Goal: Task Accomplishment & Management: Use online tool/utility

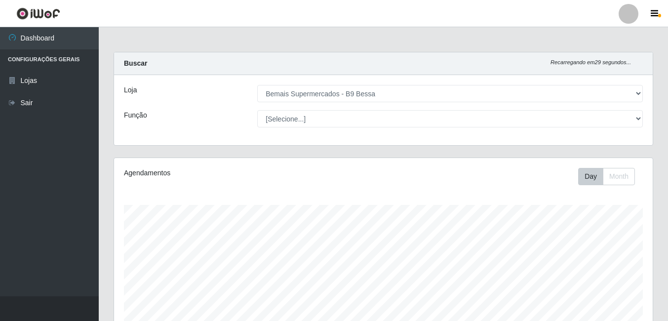
select select "410"
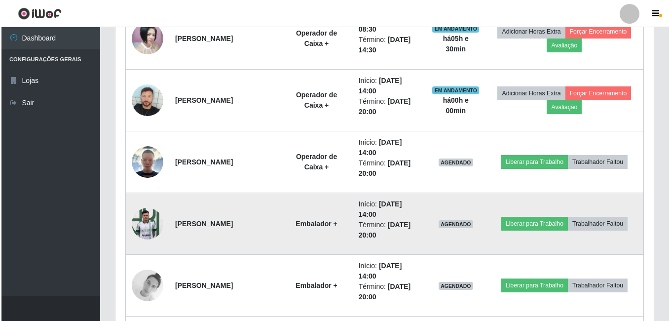
scroll to position [800, 0]
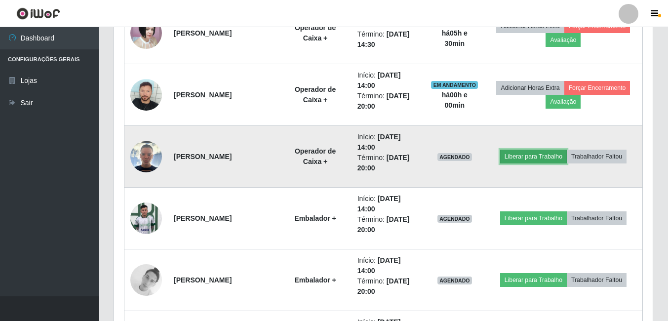
click at [534, 153] on button "Liberar para Trabalho" at bounding box center [533, 157] width 67 height 14
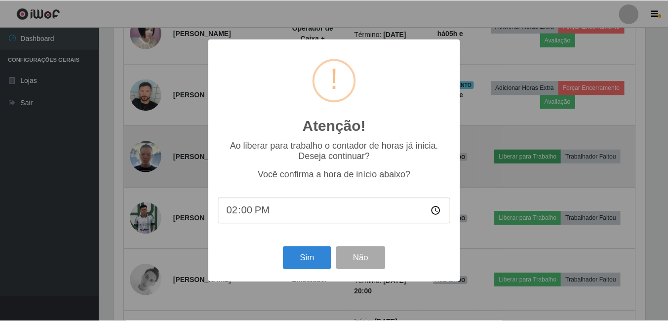
scroll to position [205, 533]
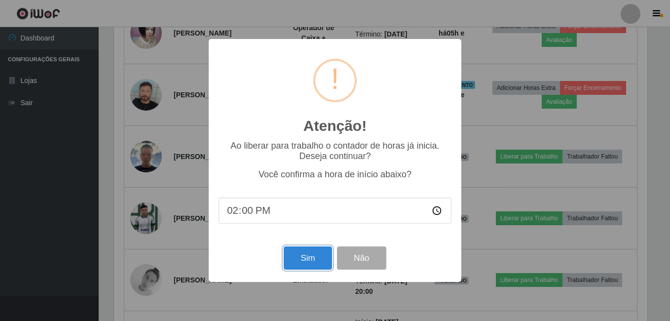
click at [305, 257] on button "Sim" at bounding box center [308, 257] width 48 height 23
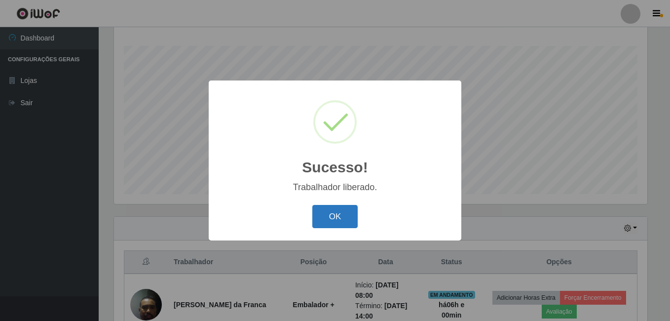
click at [342, 216] on button "OK" at bounding box center [335, 216] width 46 height 23
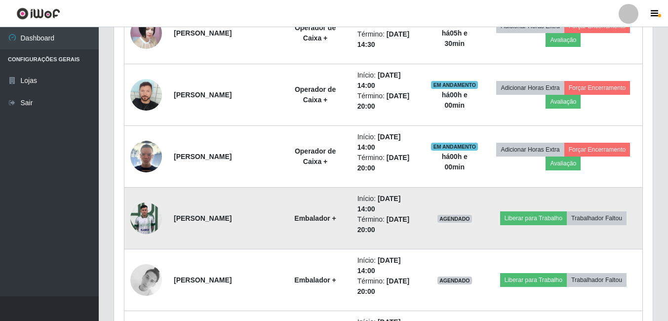
scroll to position [850, 0]
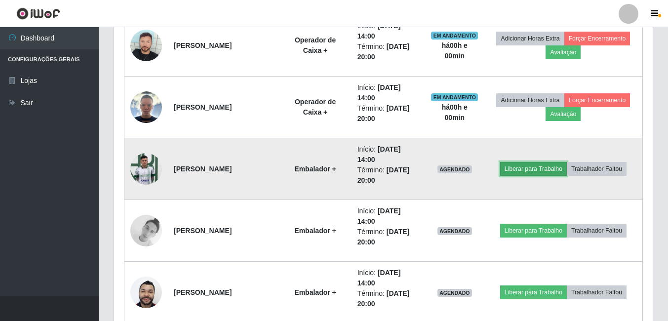
click at [525, 170] on button "Liberar para Trabalho" at bounding box center [533, 169] width 67 height 14
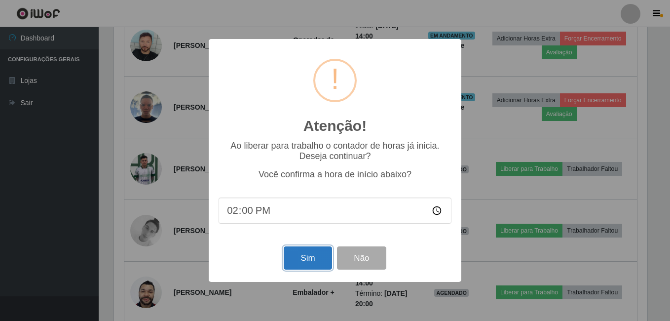
click at [299, 263] on button "Sim" at bounding box center [308, 257] width 48 height 23
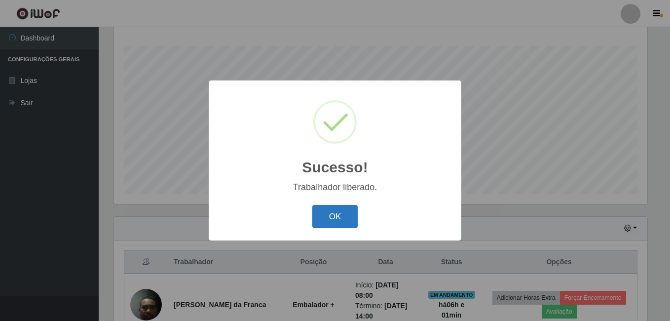
click at [336, 221] on button "OK" at bounding box center [335, 216] width 46 height 23
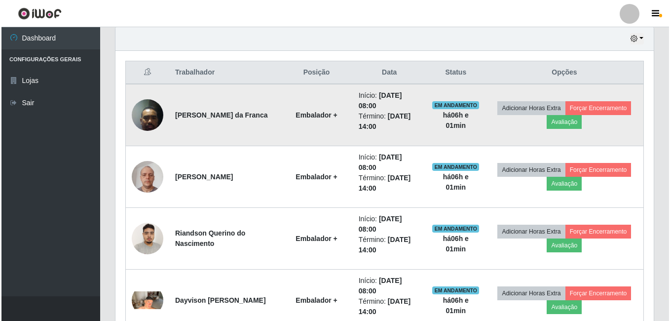
scroll to position [356, 0]
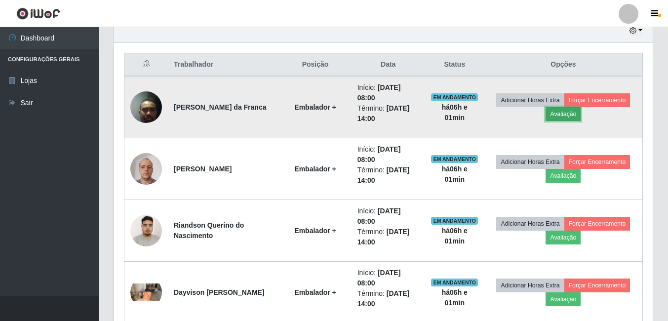
click at [573, 113] on button "Avaliação" at bounding box center [562, 114] width 35 height 14
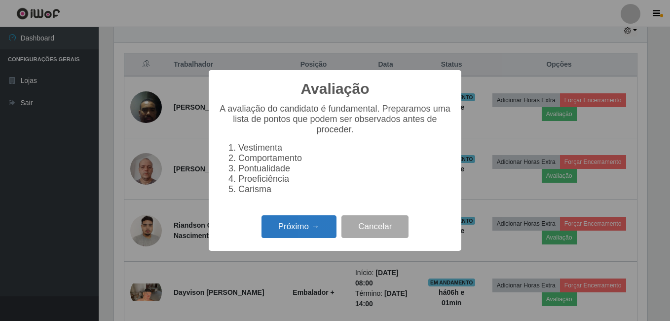
click at [278, 228] on button "Próximo →" at bounding box center [299, 226] width 75 height 23
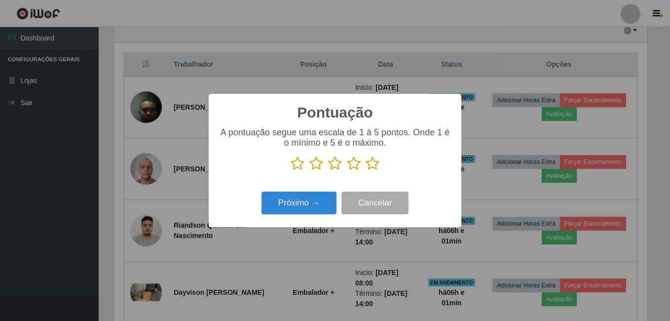
scroll to position [493292, 492963]
click at [374, 167] on icon at bounding box center [373, 163] width 14 height 15
click at [366, 171] on input "radio" at bounding box center [366, 171] width 0 height 0
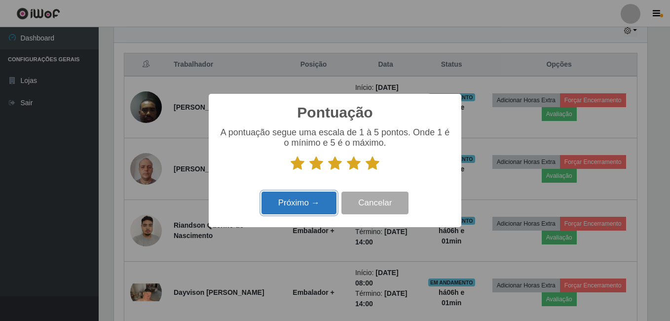
click at [315, 195] on button "Próximo →" at bounding box center [299, 202] width 75 height 23
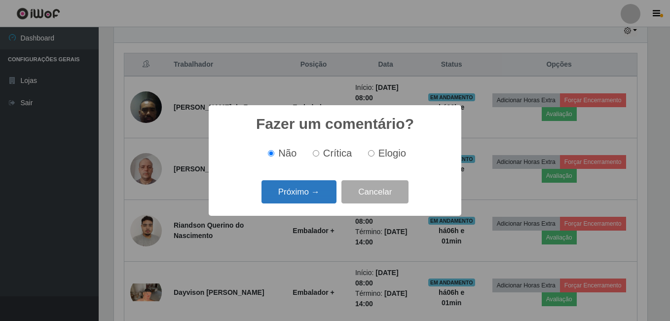
click at [294, 185] on button "Próximo →" at bounding box center [299, 191] width 75 height 23
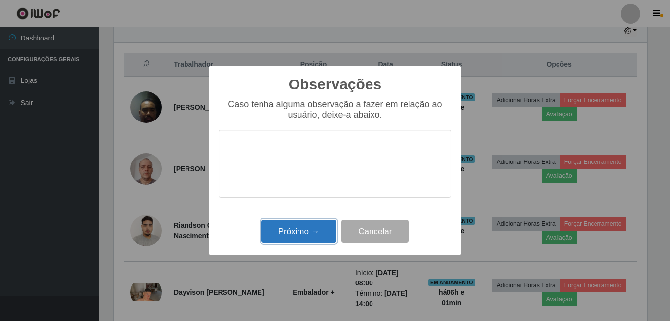
click at [305, 232] on button "Próximo →" at bounding box center [299, 231] width 75 height 23
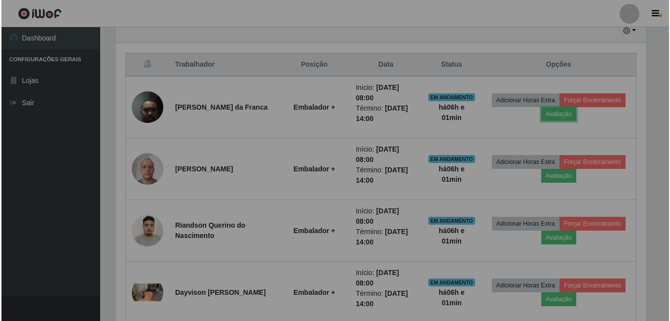
scroll to position [205, 538]
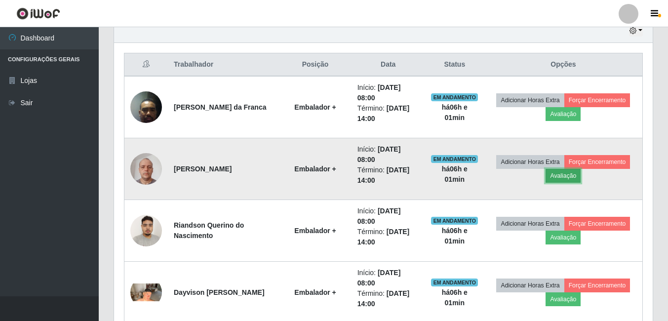
click at [563, 182] on button "Avaliação" at bounding box center [562, 176] width 35 height 14
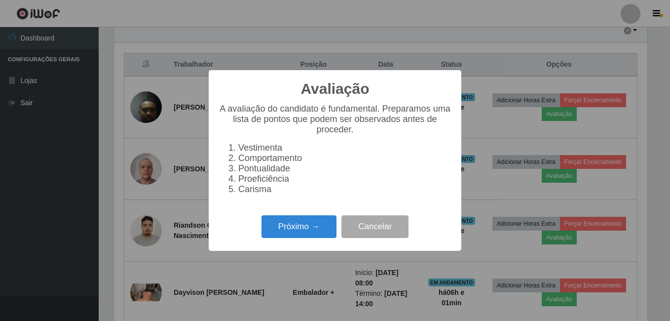
scroll to position [205, 533]
click at [281, 238] on button "Próximo →" at bounding box center [299, 226] width 75 height 23
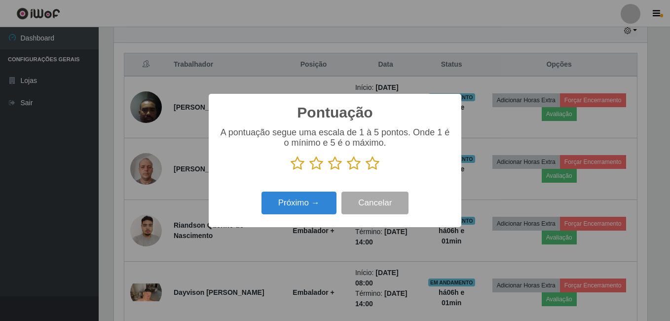
drag, startPoint x: 373, startPoint y: 165, endPoint x: 300, endPoint y: 184, distance: 75.3
click at [373, 165] on icon at bounding box center [373, 163] width 14 height 15
click at [366, 171] on input "radio" at bounding box center [366, 171] width 0 height 0
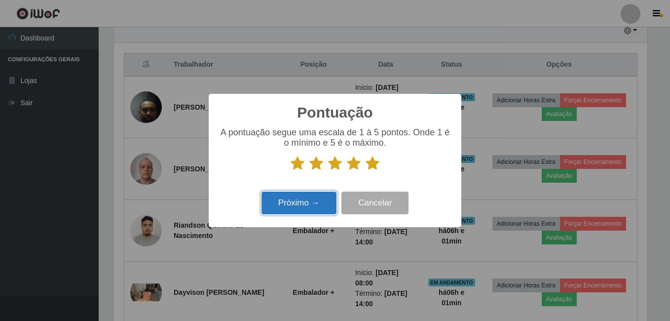
click at [278, 210] on button "Próximo →" at bounding box center [299, 202] width 75 height 23
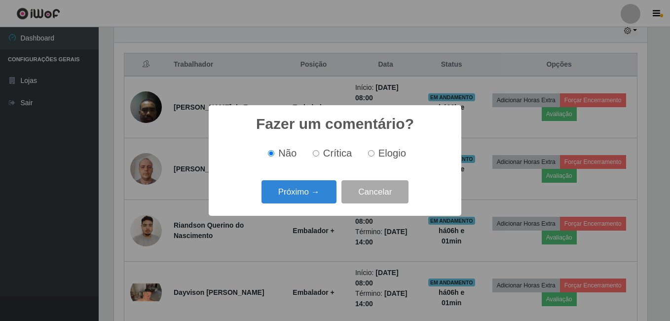
scroll to position [0, 0]
click at [295, 187] on button "Próximo →" at bounding box center [299, 191] width 75 height 23
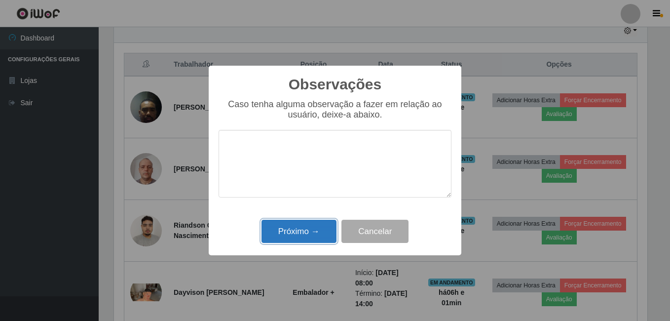
click at [309, 235] on button "Próximo →" at bounding box center [299, 231] width 75 height 23
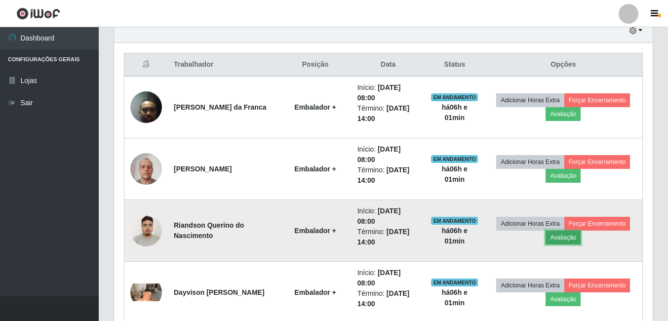
click at [566, 241] on button "Avaliação" at bounding box center [562, 237] width 35 height 14
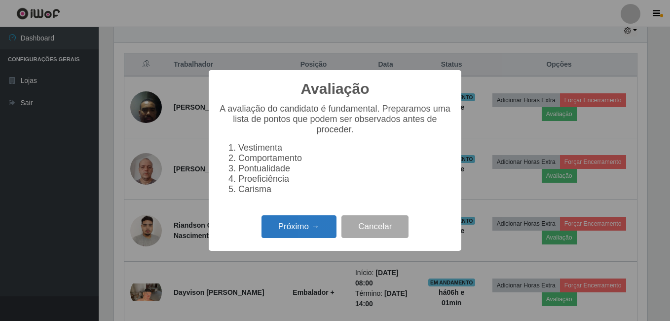
click at [283, 235] on button "Próximo →" at bounding box center [299, 226] width 75 height 23
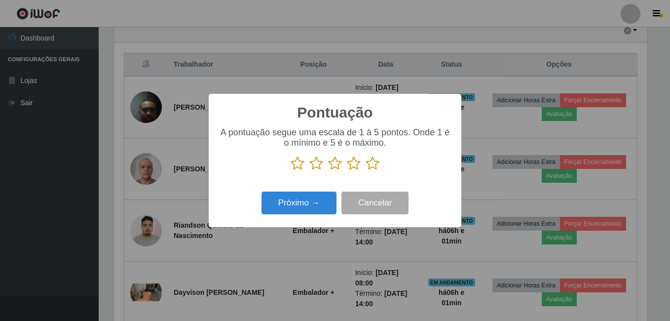
drag, startPoint x: 370, startPoint y: 165, endPoint x: 356, endPoint y: 171, distance: 15.0
click at [368, 165] on icon at bounding box center [373, 163] width 14 height 15
click at [366, 171] on input "radio" at bounding box center [366, 171] width 0 height 0
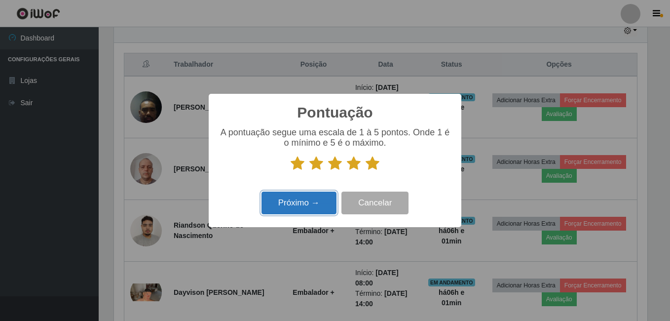
click at [288, 202] on button "Próximo →" at bounding box center [299, 202] width 75 height 23
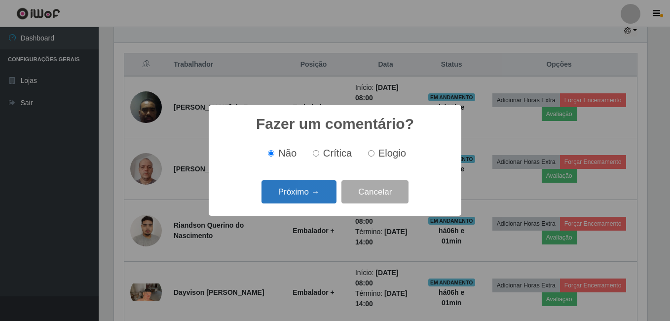
click at [291, 200] on button "Próximo →" at bounding box center [299, 191] width 75 height 23
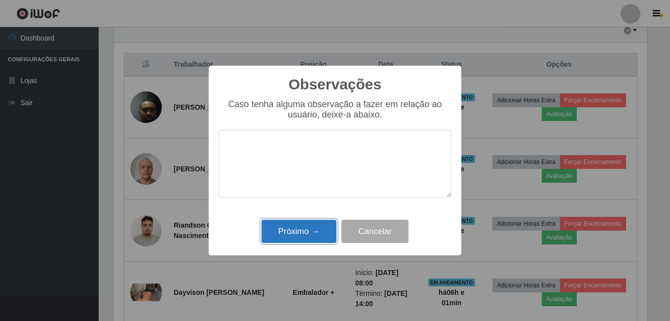
click at [297, 238] on button "Próximo →" at bounding box center [299, 231] width 75 height 23
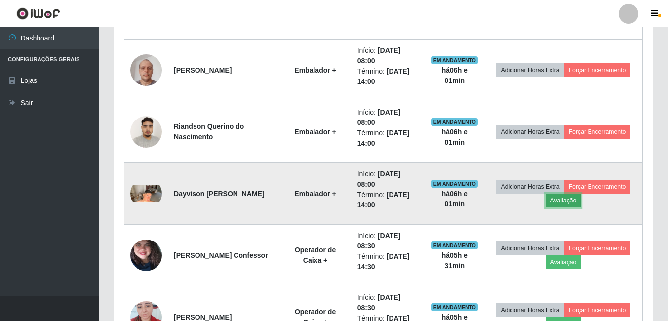
click at [564, 204] on button "Avaliação" at bounding box center [562, 200] width 35 height 14
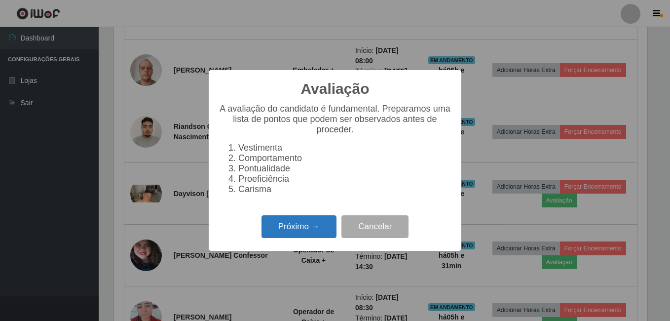
click at [292, 229] on button "Próximo →" at bounding box center [299, 226] width 75 height 23
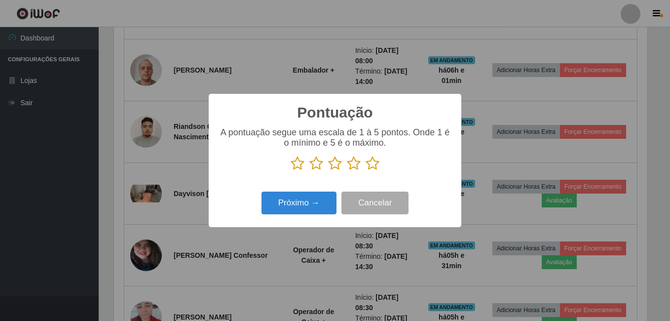
drag, startPoint x: 384, startPoint y: 159, endPoint x: 371, endPoint y: 167, distance: 14.8
click at [378, 163] on p at bounding box center [335, 163] width 233 height 15
click at [368, 169] on icon at bounding box center [373, 163] width 14 height 15
click at [366, 171] on input "radio" at bounding box center [366, 171] width 0 height 0
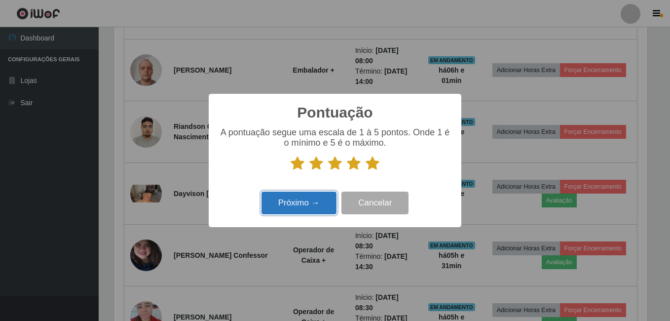
click at [263, 204] on button "Próximo →" at bounding box center [299, 202] width 75 height 23
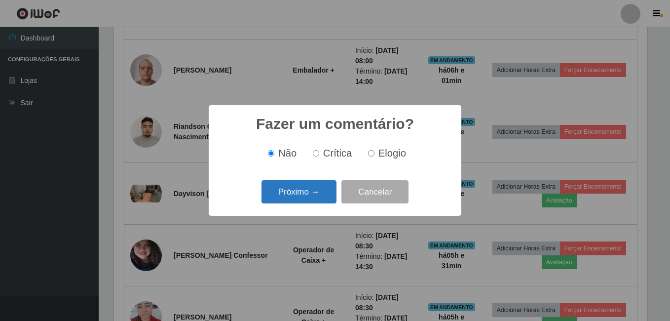
click at [283, 193] on button "Próximo →" at bounding box center [299, 191] width 75 height 23
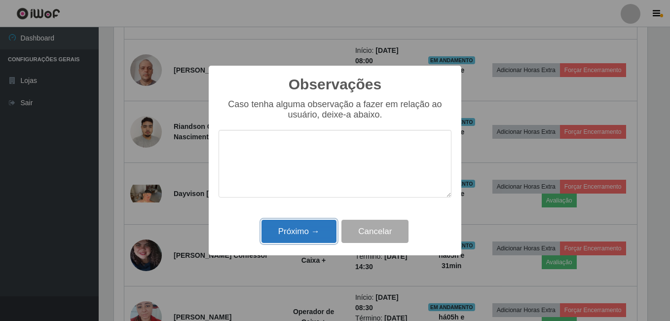
click at [324, 230] on button "Próximo →" at bounding box center [299, 231] width 75 height 23
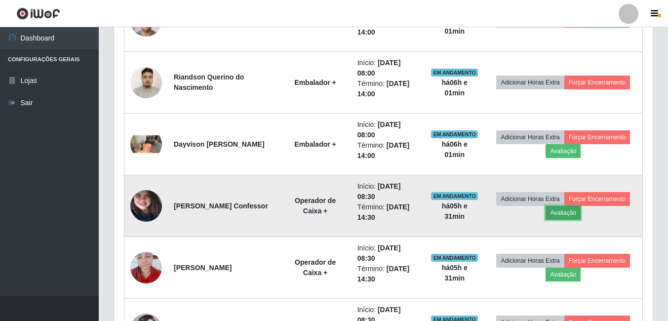
click at [569, 214] on button "Avaliação" at bounding box center [562, 213] width 35 height 14
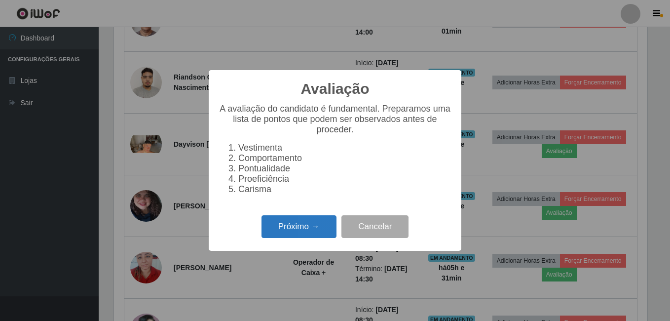
click at [294, 226] on button "Próximo →" at bounding box center [299, 226] width 75 height 23
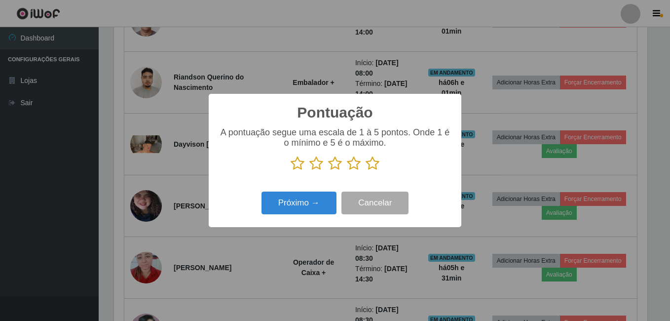
click at [367, 165] on icon at bounding box center [373, 163] width 14 height 15
click at [366, 171] on input "radio" at bounding box center [366, 171] width 0 height 0
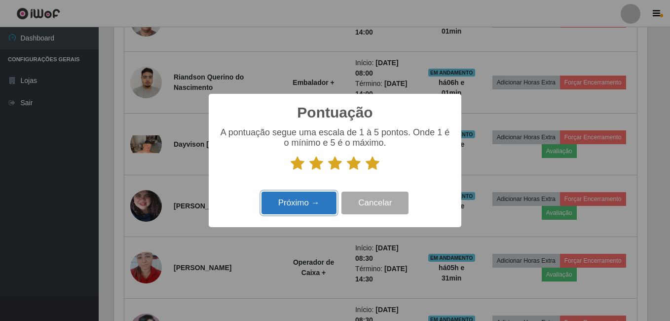
click at [327, 197] on button "Próximo →" at bounding box center [299, 202] width 75 height 23
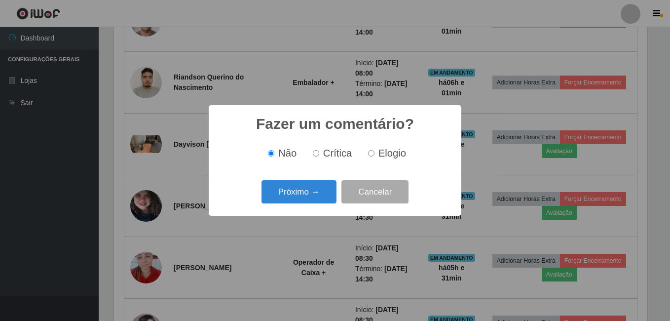
click at [327, 197] on button "Próximo →" at bounding box center [299, 191] width 75 height 23
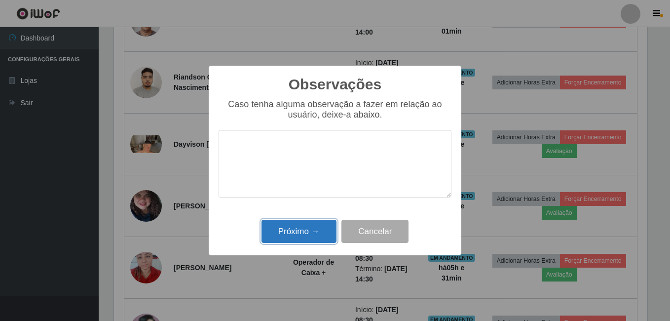
drag, startPoint x: 317, startPoint y: 225, endPoint x: 348, endPoint y: 228, distance: 31.7
click at [316, 225] on button "Próximo →" at bounding box center [299, 231] width 75 height 23
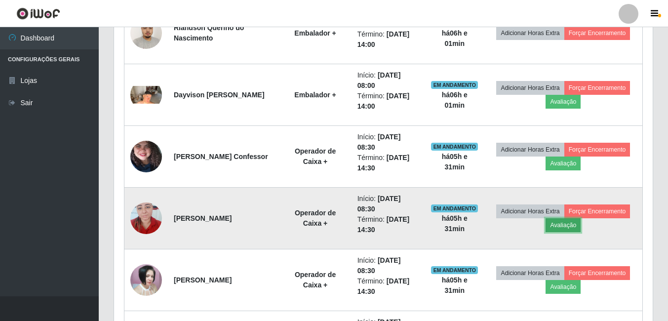
click at [574, 227] on button "Avaliação" at bounding box center [562, 225] width 35 height 14
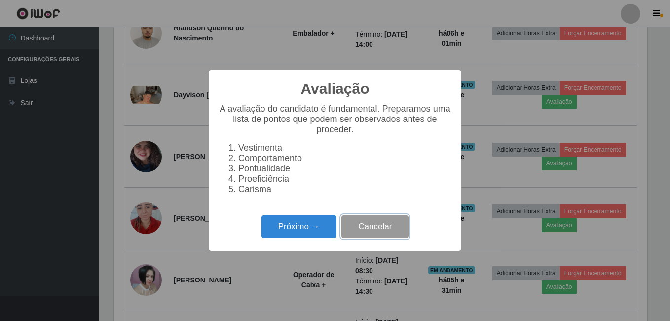
click at [369, 236] on button "Cancelar" at bounding box center [374, 226] width 67 height 23
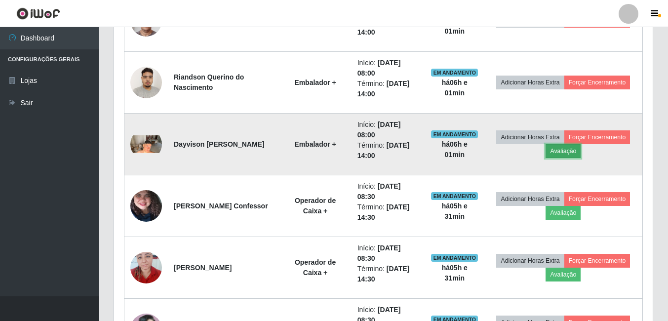
click at [568, 150] on button "Avaliação" at bounding box center [562, 151] width 35 height 14
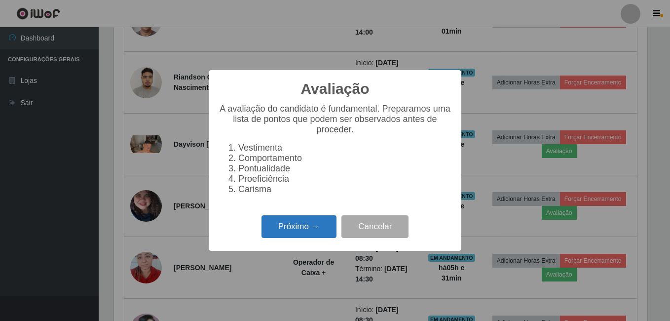
click at [285, 224] on button "Próximo →" at bounding box center [299, 226] width 75 height 23
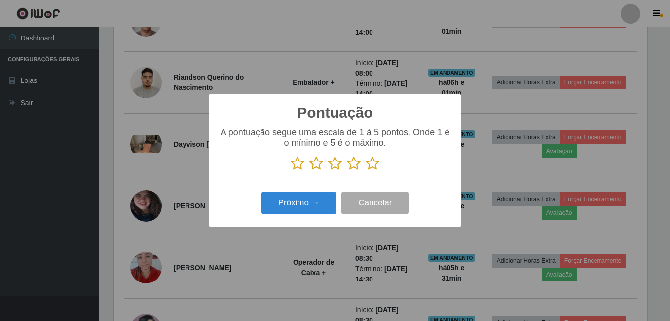
click at [371, 167] on icon at bounding box center [373, 163] width 14 height 15
click at [366, 171] on input "radio" at bounding box center [366, 171] width 0 height 0
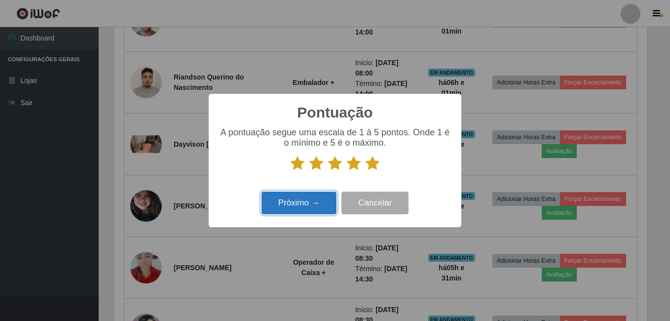
click at [302, 206] on button "Próximo →" at bounding box center [299, 202] width 75 height 23
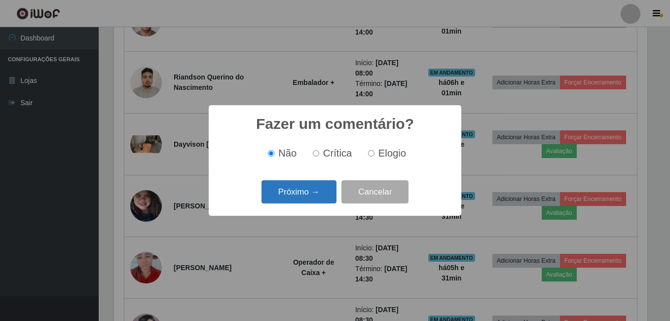
click at [304, 190] on button "Próximo →" at bounding box center [299, 191] width 75 height 23
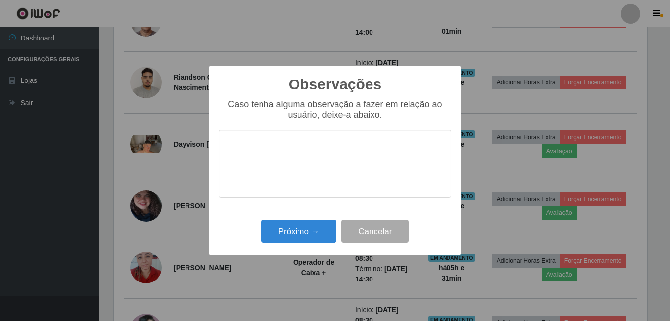
click at [305, 221] on div "Próximo → Cancelar" at bounding box center [335, 231] width 233 height 28
click at [305, 225] on button "Próximo →" at bounding box center [299, 231] width 75 height 23
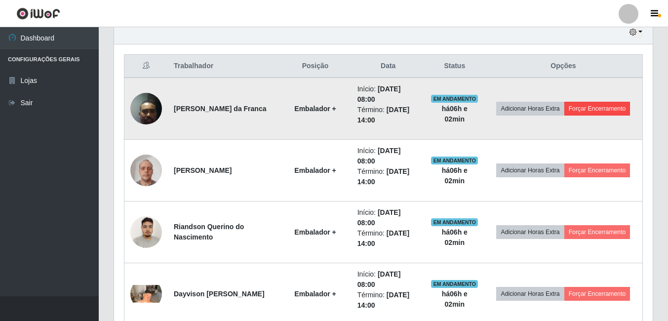
scroll to position [345, 0]
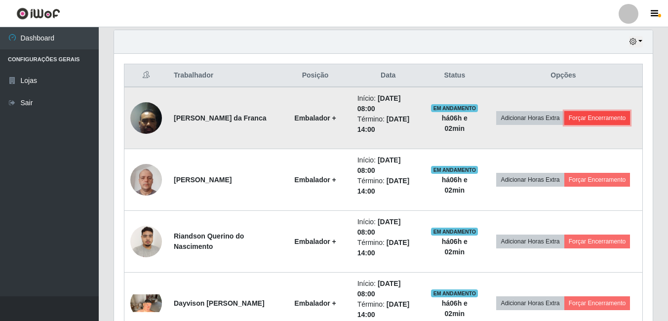
click at [587, 118] on button "Forçar Encerramento" at bounding box center [597, 118] width 66 height 14
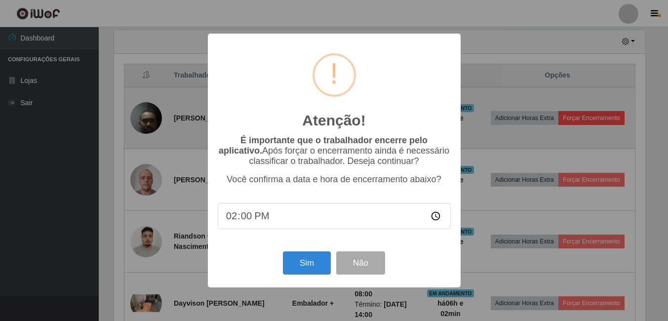
scroll to position [205, 533]
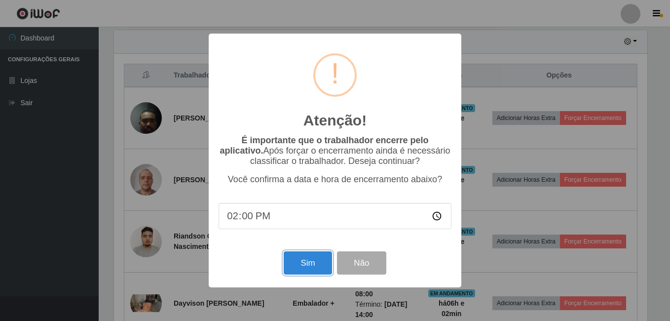
click at [312, 268] on button "Sim" at bounding box center [308, 262] width 48 height 23
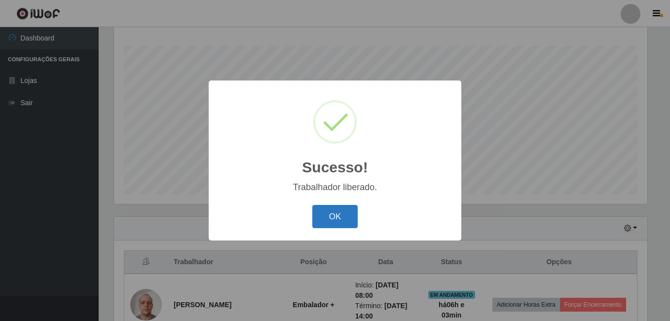
click at [334, 218] on button "OK" at bounding box center [335, 216] width 46 height 23
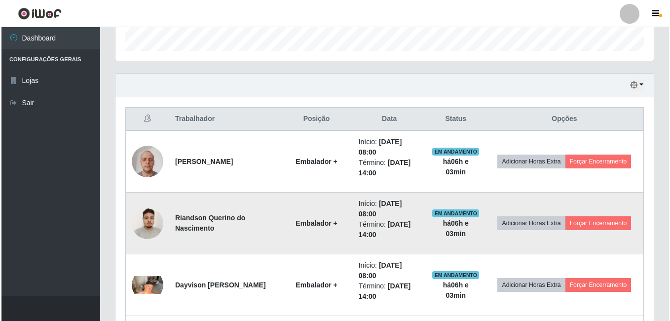
scroll to position [307, 0]
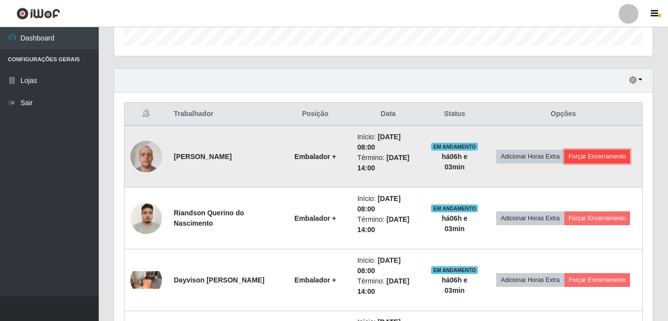
click at [605, 158] on button "Forçar Encerramento" at bounding box center [597, 157] width 66 height 14
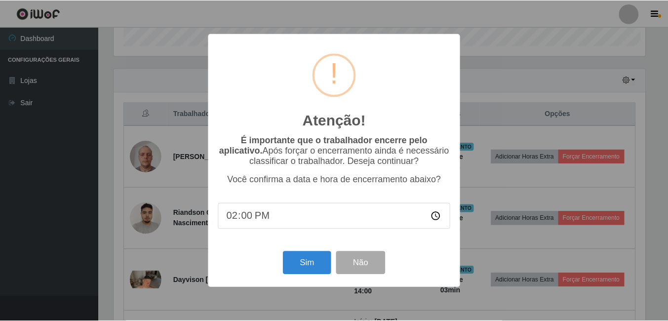
scroll to position [205, 533]
click at [312, 272] on button "Sim" at bounding box center [308, 262] width 48 height 23
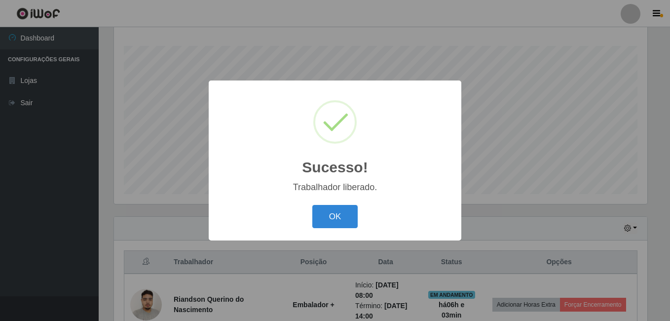
click at [348, 230] on div "OK Cancel" at bounding box center [335, 216] width 233 height 28
click at [341, 219] on button "OK" at bounding box center [335, 216] width 46 height 23
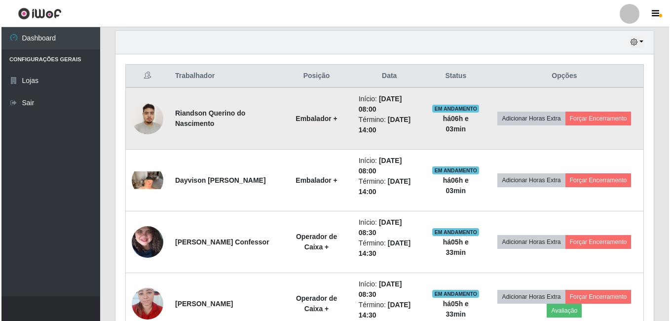
scroll to position [356, 0]
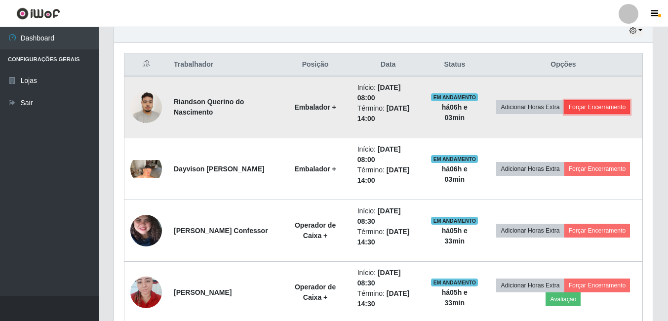
click at [601, 108] on button "Forçar Encerramento" at bounding box center [597, 107] width 66 height 14
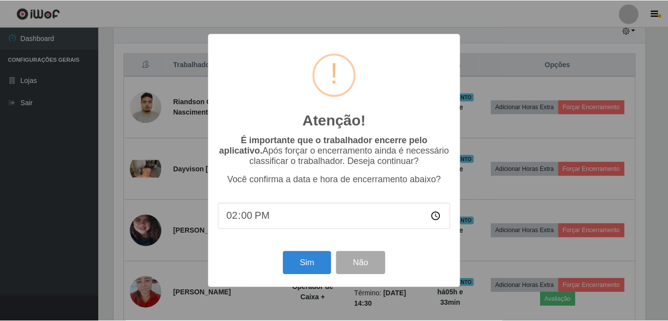
scroll to position [205, 533]
click at [312, 263] on button "Sim" at bounding box center [308, 262] width 48 height 23
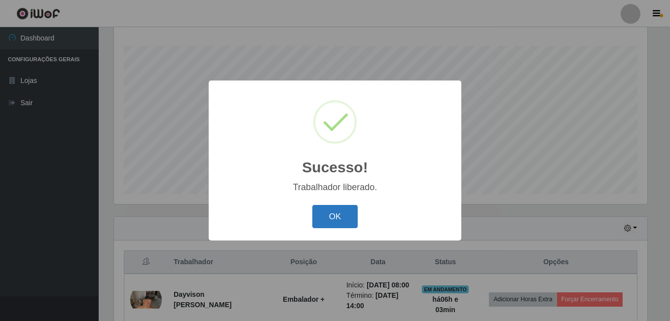
click at [323, 222] on button "OK" at bounding box center [335, 216] width 46 height 23
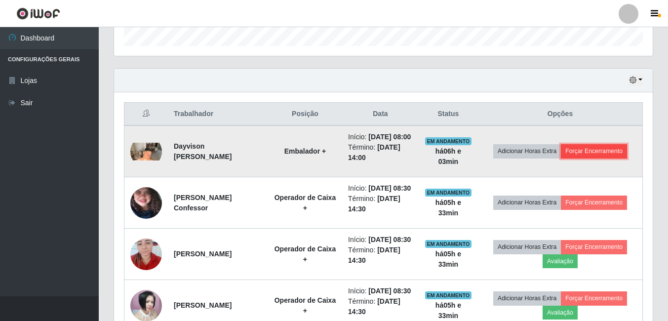
click at [580, 158] on button "Forçar Encerramento" at bounding box center [594, 151] width 66 height 14
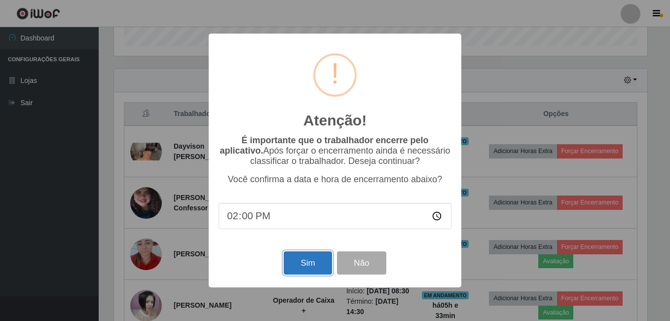
click at [290, 256] on button "Sim" at bounding box center [308, 262] width 48 height 23
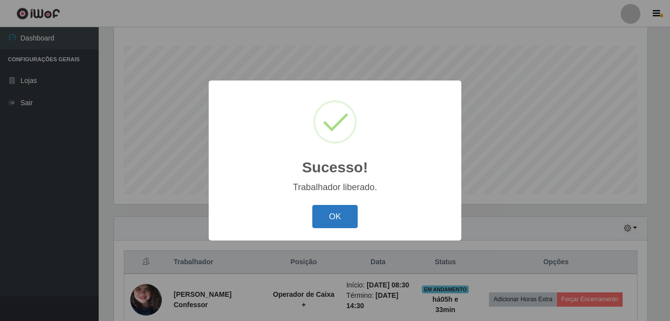
click at [328, 220] on button "OK" at bounding box center [335, 216] width 46 height 23
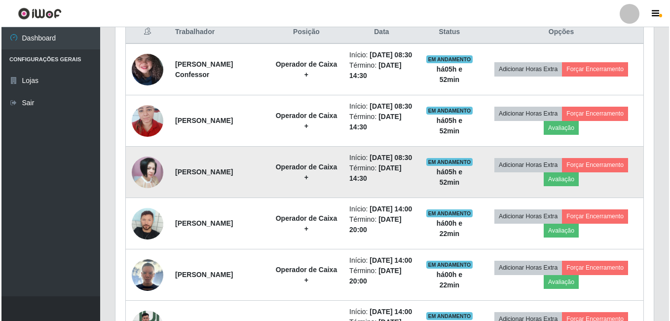
scroll to position [406, 0]
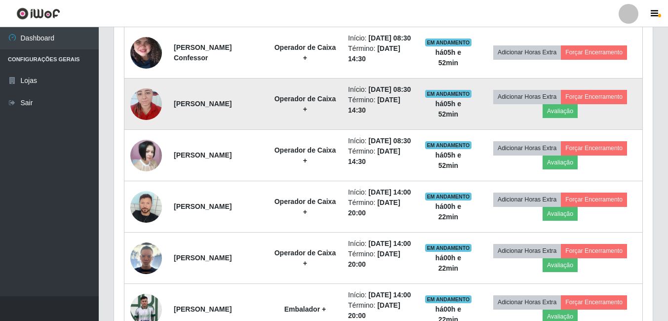
click at [152, 116] on img at bounding box center [146, 104] width 32 height 42
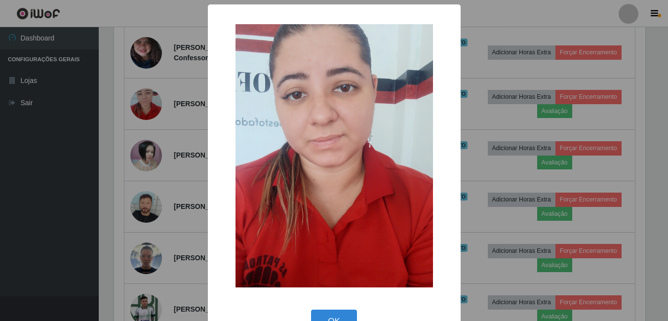
scroll to position [205, 533]
click at [124, 153] on div "× OK Cancel" at bounding box center [335, 160] width 670 height 321
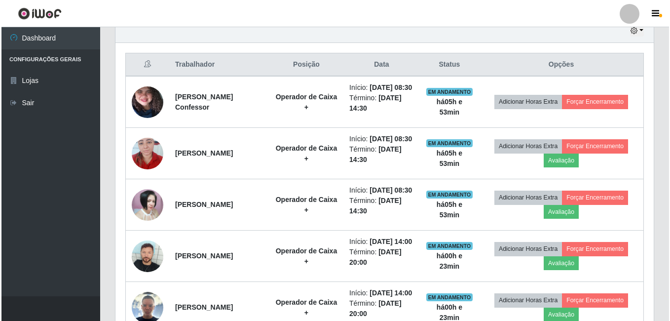
scroll to position [307, 0]
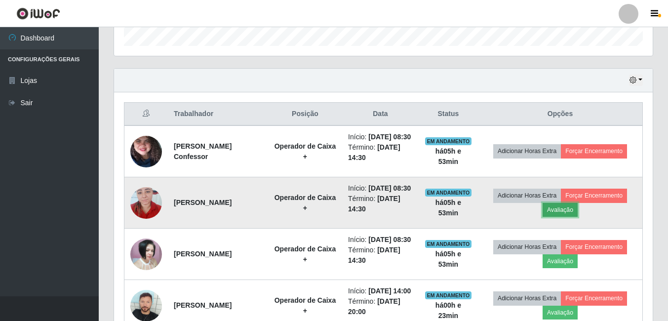
click at [552, 217] on button "Avaliação" at bounding box center [559, 210] width 35 height 14
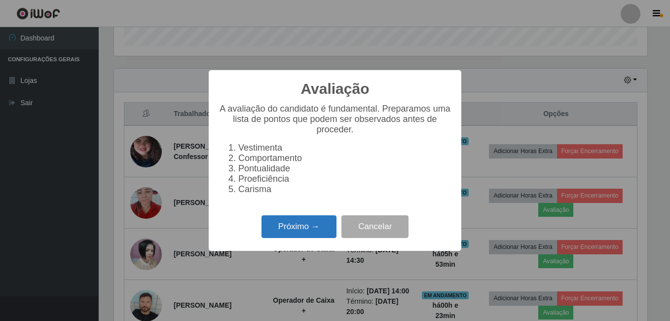
click at [314, 229] on button "Próximo →" at bounding box center [299, 226] width 75 height 23
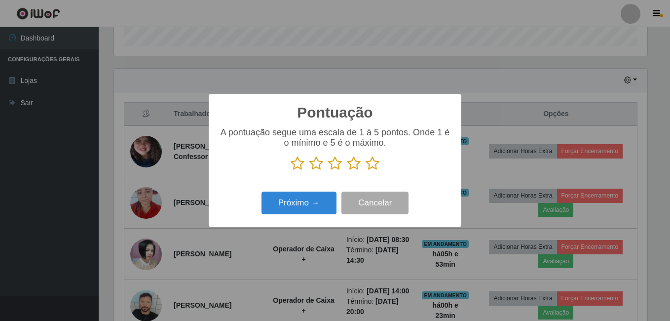
click at [374, 164] on icon at bounding box center [373, 163] width 14 height 15
click at [366, 171] on input "radio" at bounding box center [366, 171] width 0 height 0
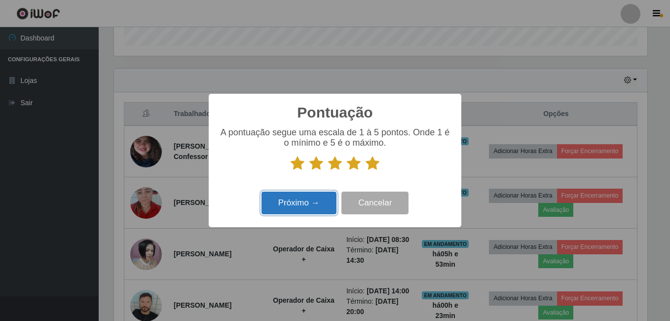
click at [316, 199] on button "Próximo →" at bounding box center [299, 202] width 75 height 23
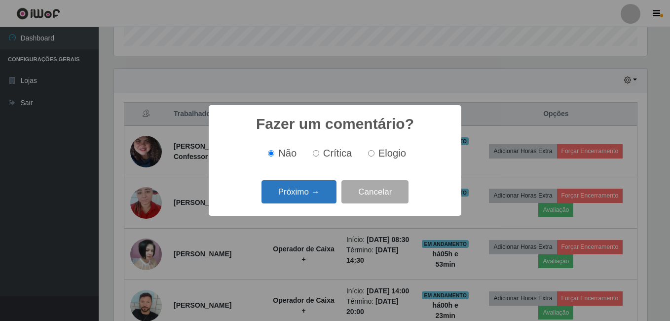
click at [320, 190] on button "Próximo →" at bounding box center [299, 191] width 75 height 23
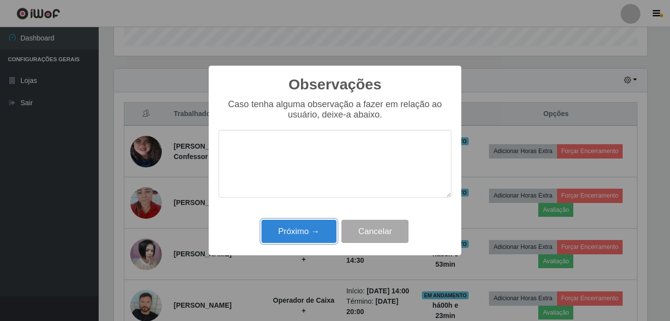
drag, startPoint x: 313, startPoint y: 225, endPoint x: 315, endPoint y: 219, distance: 6.1
click at [313, 224] on button "Próximo →" at bounding box center [299, 231] width 75 height 23
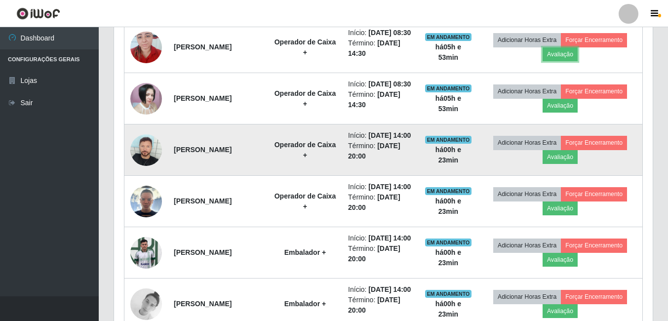
scroll to position [406, 0]
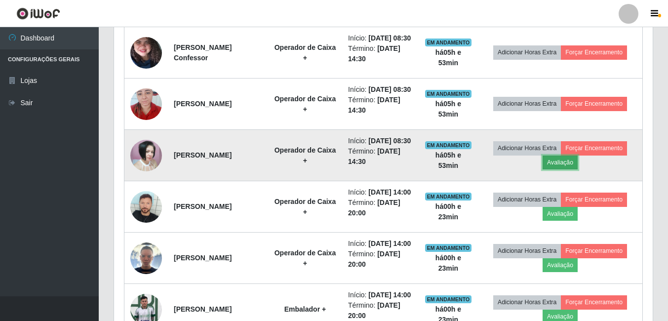
click at [557, 169] on button "Avaliação" at bounding box center [559, 162] width 35 height 14
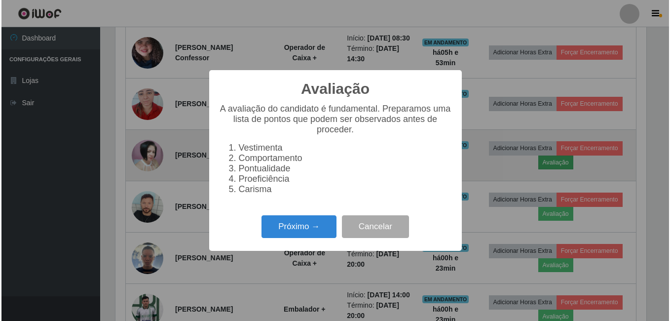
scroll to position [205, 533]
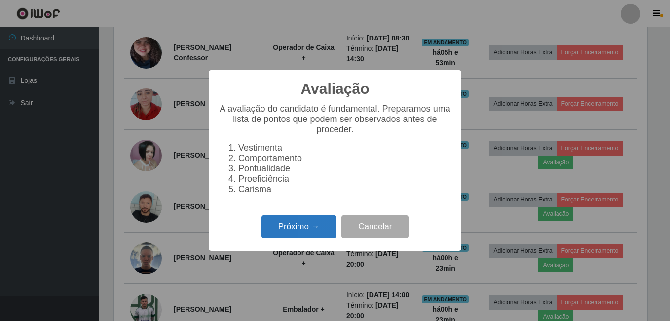
click at [321, 228] on button "Próximo →" at bounding box center [299, 226] width 75 height 23
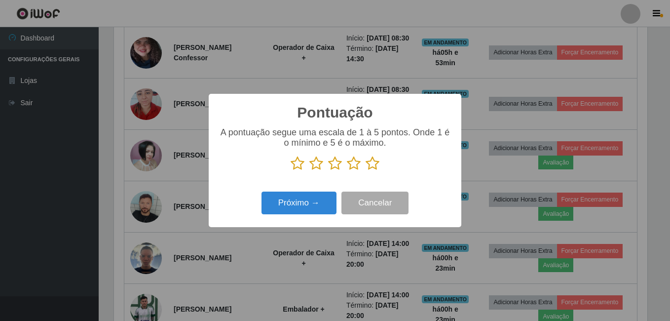
scroll to position [493292, 492963]
click at [370, 166] on icon at bounding box center [373, 163] width 14 height 15
click at [366, 171] on input "radio" at bounding box center [366, 171] width 0 height 0
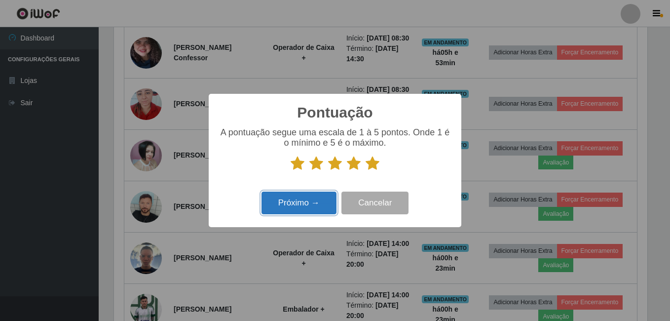
click at [326, 200] on button "Próximo →" at bounding box center [299, 202] width 75 height 23
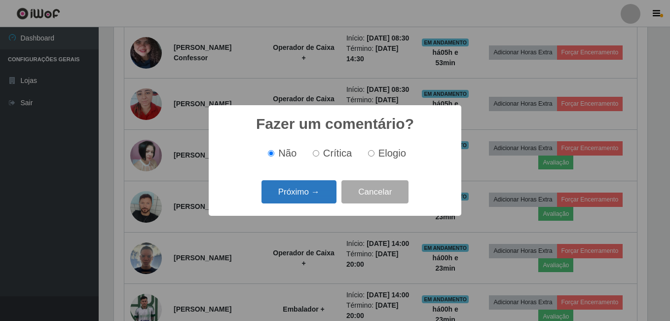
click at [321, 192] on button "Próximo →" at bounding box center [299, 191] width 75 height 23
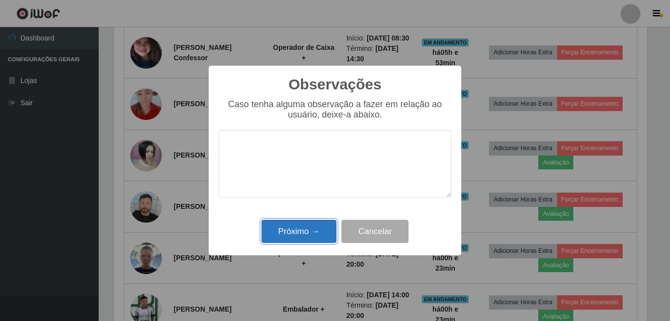
click at [316, 228] on button "Próximo →" at bounding box center [299, 231] width 75 height 23
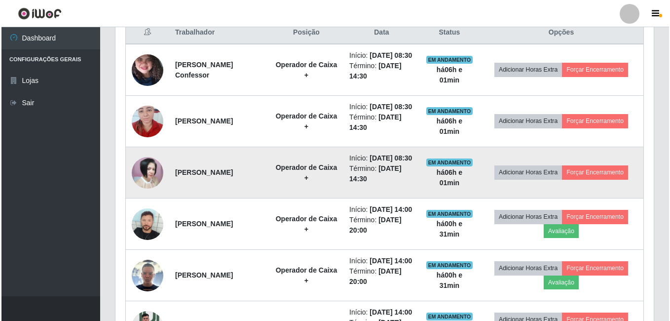
scroll to position [406, 0]
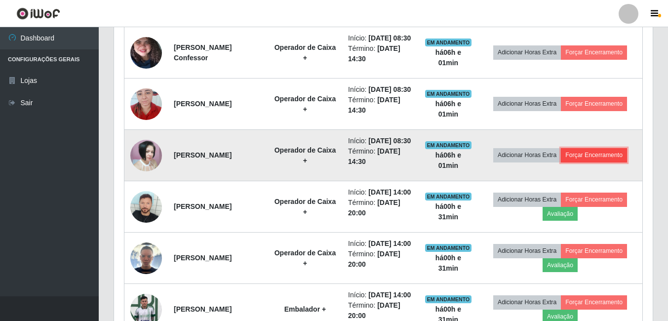
click at [625, 162] on button "Forçar Encerramento" at bounding box center [594, 155] width 66 height 14
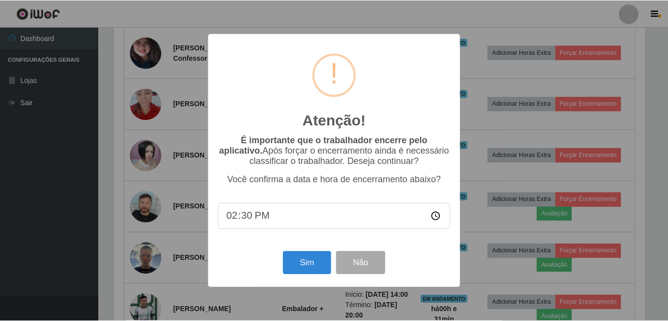
scroll to position [205, 533]
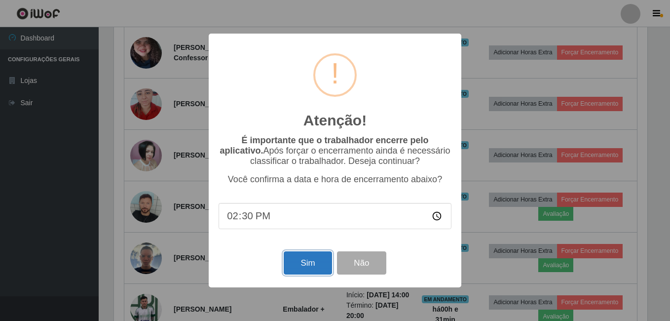
click at [304, 260] on button "Sim" at bounding box center [308, 262] width 48 height 23
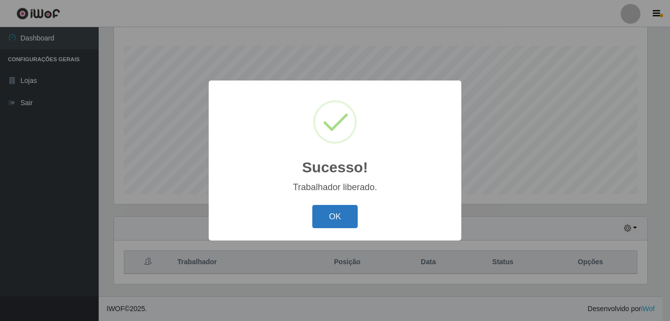
click at [336, 213] on button "OK" at bounding box center [335, 216] width 46 height 23
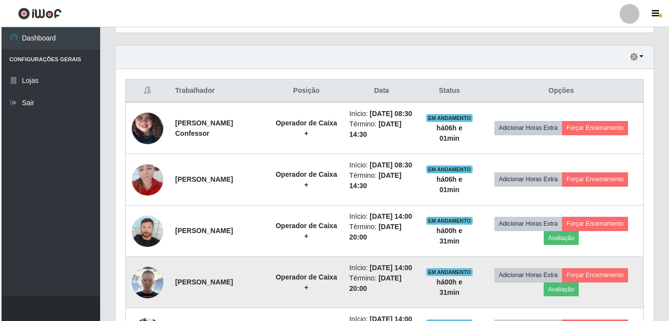
scroll to position [406, 0]
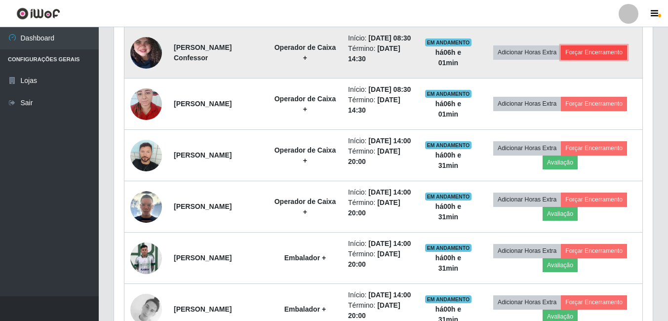
click at [595, 56] on button "Forçar Encerramento" at bounding box center [594, 52] width 66 height 14
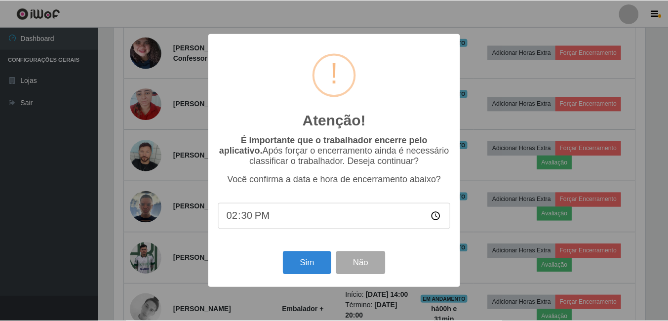
scroll to position [205, 533]
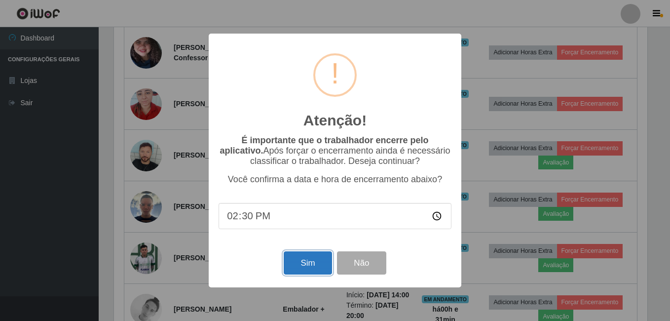
click at [295, 260] on button "Sim" at bounding box center [308, 262] width 48 height 23
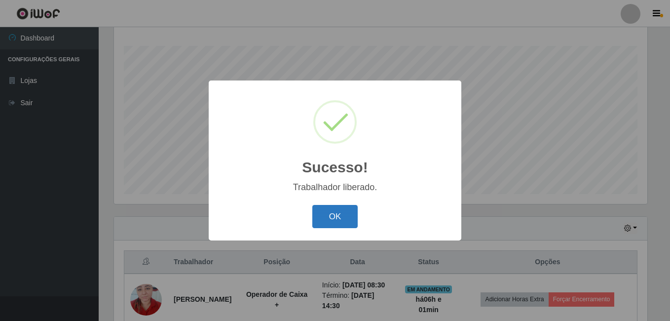
click at [343, 218] on button "OK" at bounding box center [335, 216] width 46 height 23
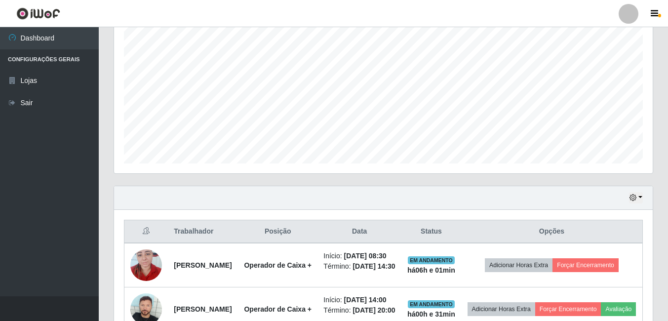
scroll to position [356, 0]
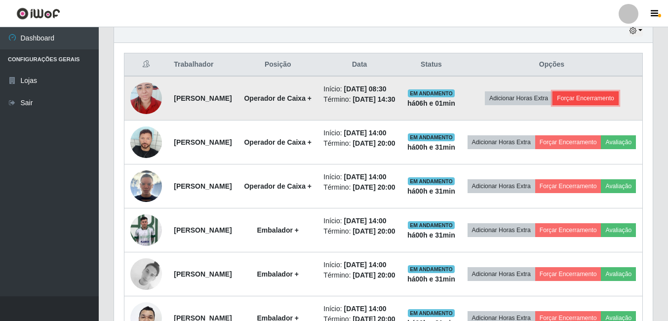
click at [586, 105] on button "Forçar Encerramento" at bounding box center [585, 98] width 66 height 14
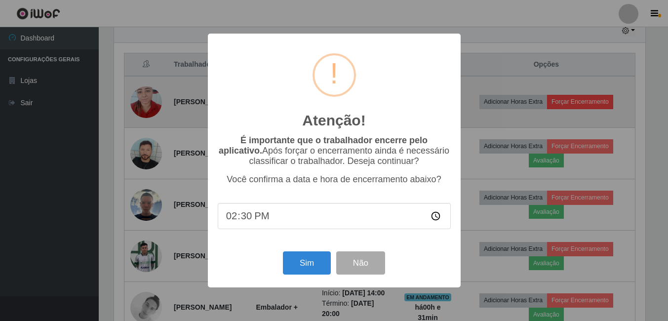
scroll to position [205, 533]
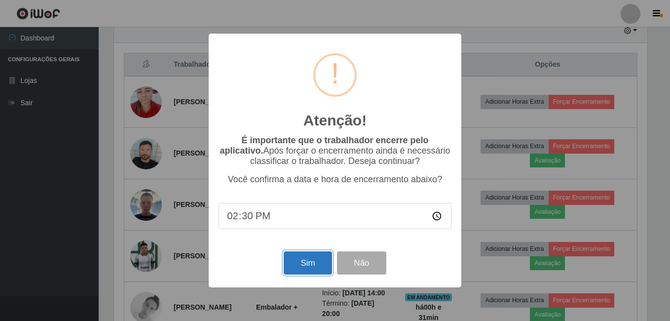
click at [294, 268] on button "Sim" at bounding box center [308, 262] width 48 height 23
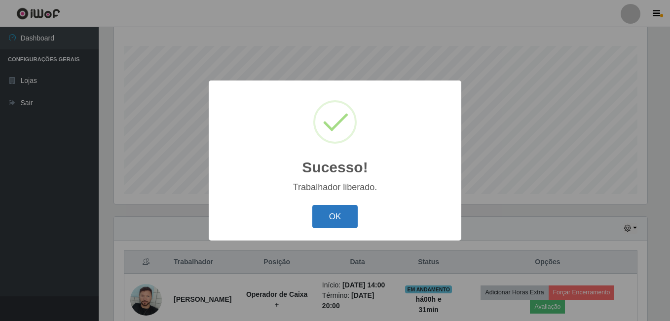
click at [326, 224] on button "OK" at bounding box center [335, 216] width 46 height 23
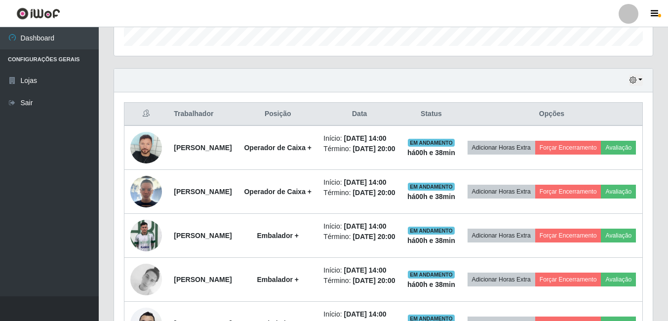
click at [616, 109] on th "Opções" at bounding box center [552, 114] width 182 height 23
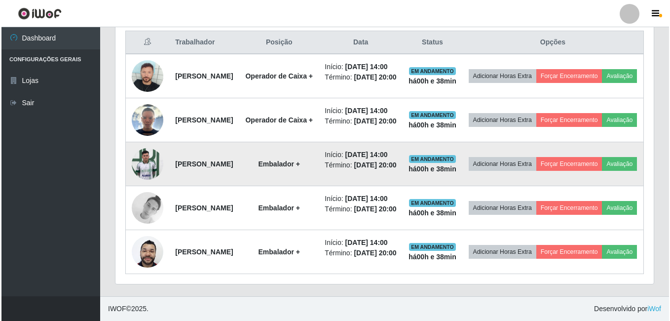
scroll to position [455, 0]
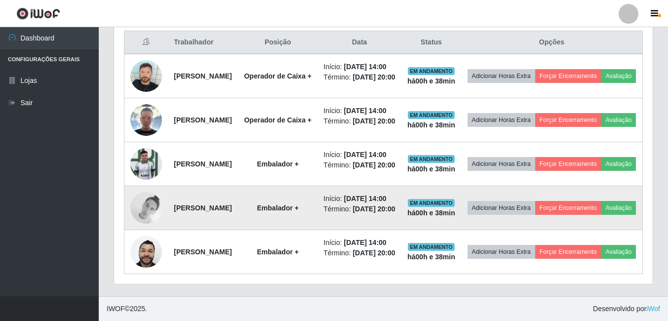
click at [147, 193] on img at bounding box center [146, 208] width 32 height 32
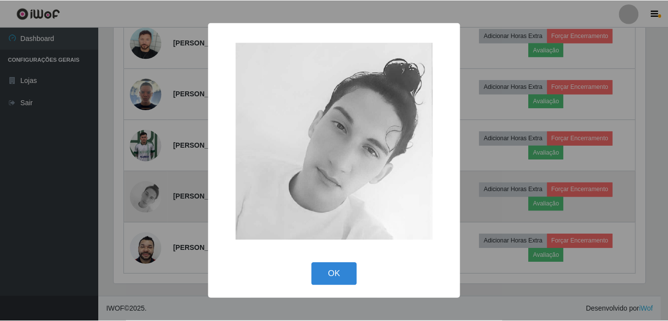
scroll to position [205, 533]
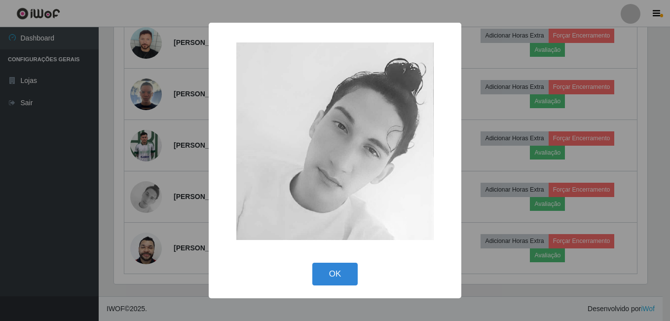
click at [57, 164] on div "× OK Cancel" at bounding box center [335, 160] width 670 height 321
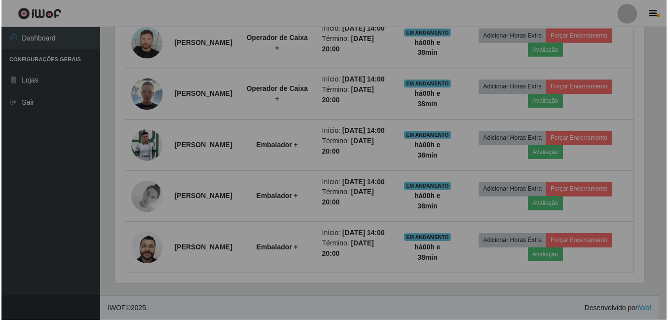
scroll to position [205, 538]
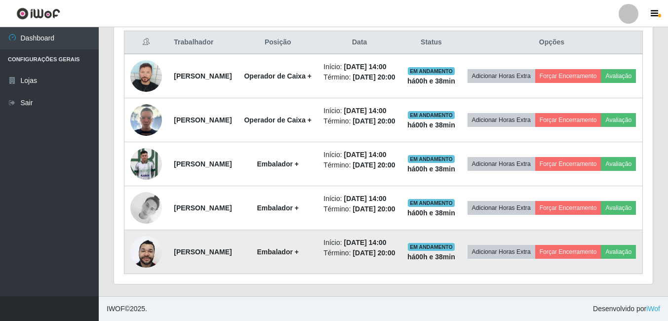
click at [148, 252] on img at bounding box center [146, 251] width 32 height 42
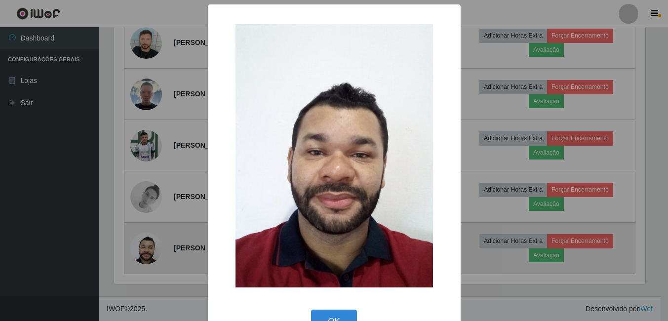
scroll to position [205, 533]
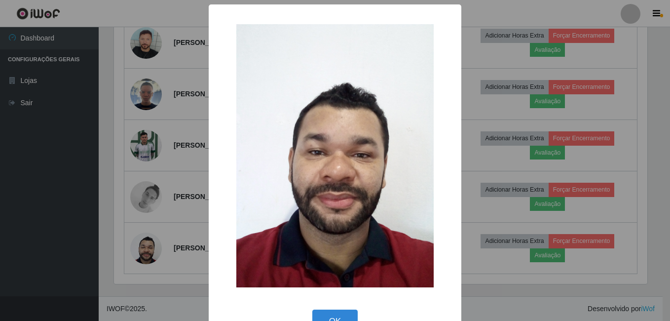
drag, startPoint x: 87, startPoint y: 219, endPoint x: 108, endPoint y: 211, distance: 21.5
click at [87, 217] on div "× OK Cancel" at bounding box center [335, 160] width 670 height 321
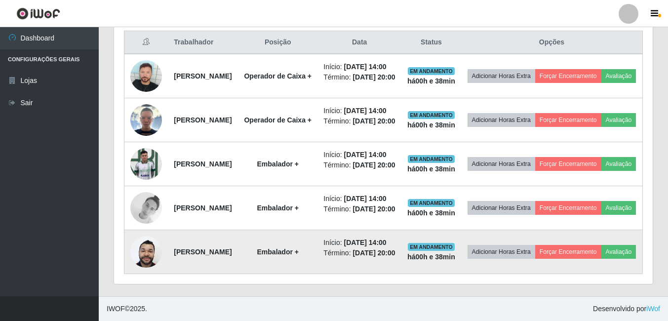
scroll to position [467, 0]
